Goal: Manage account settings

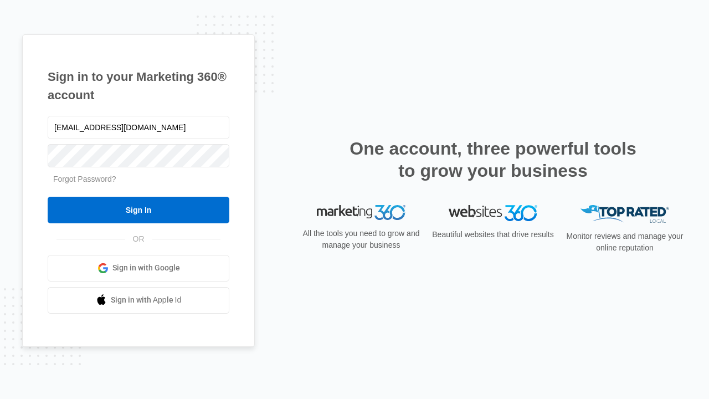
type input "dankie614@gmail.com"
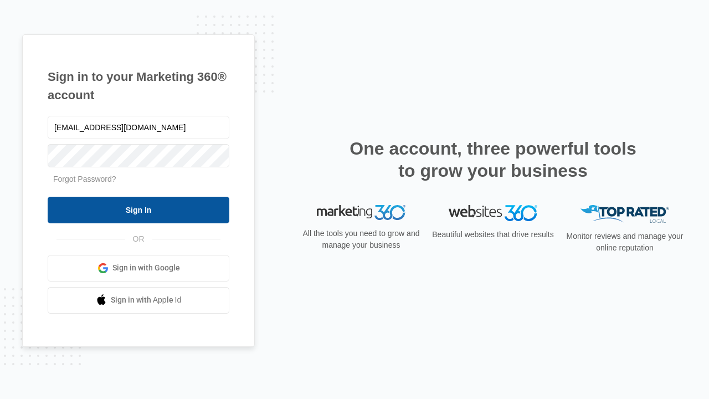
click at [138, 209] on input "Sign In" at bounding box center [139, 210] width 182 height 27
